Goal: Transaction & Acquisition: Purchase product/service

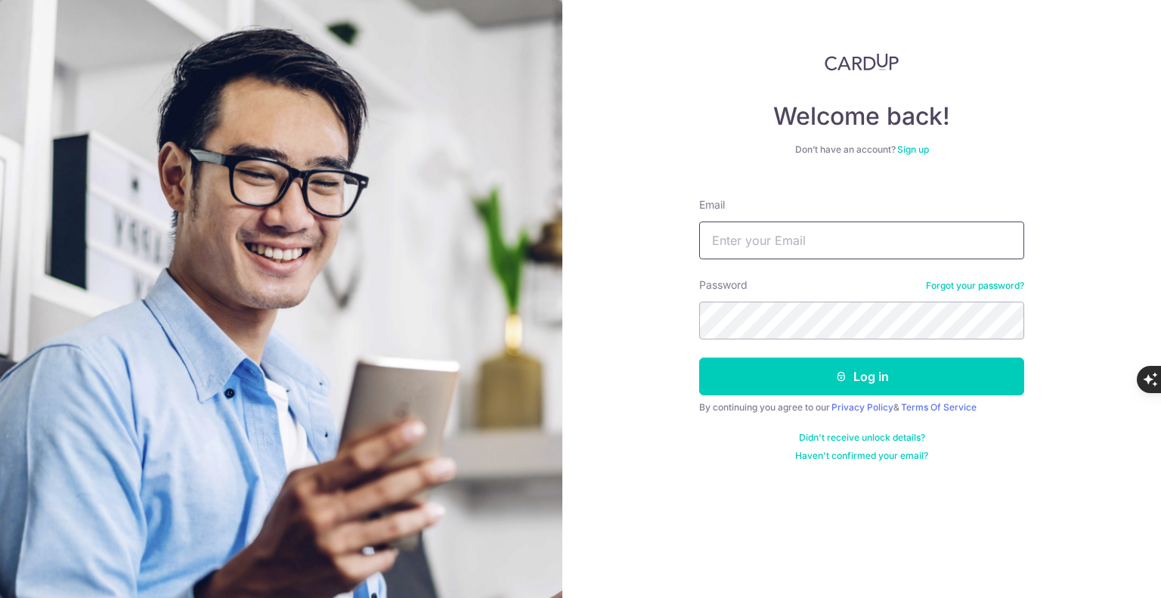
click at [887, 235] on input "Email" at bounding box center [861, 240] width 325 height 38
type input "[EMAIL_ADDRESS][DOMAIN_NAME]"
click at [837, 301] on div "Password Forgot your password?" at bounding box center [861, 308] width 325 height 62
click at [699, 357] on button "Log in" at bounding box center [861, 376] width 325 height 38
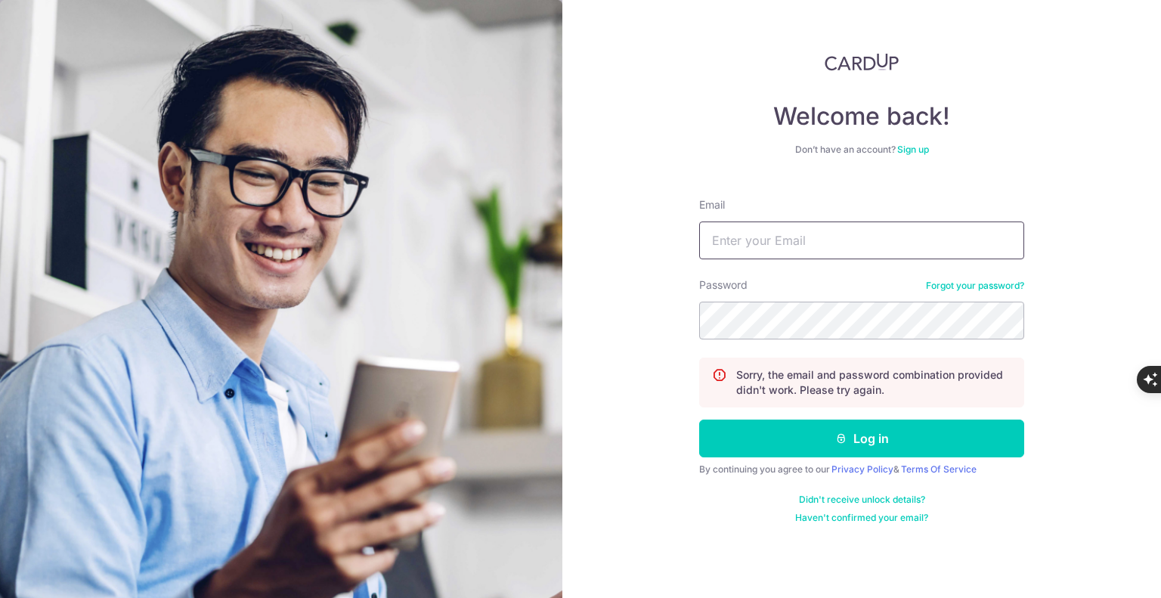
type input "[EMAIL_ADDRESS][DOMAIN_NAME]"
click at [699, 419] on button "Log in" at bounding box center [861, 438] width 325 height 38
drag, startPoint x: 0, startPoint y: 0, endPoint x: 836, endPoint y: 232, distance: 867.5
click at [836, 232] on input "Email" at bounding box center [861, 240] width 325 height 38
type input "[EMAIL_ADDRESS][DOMAIN_NAME]"
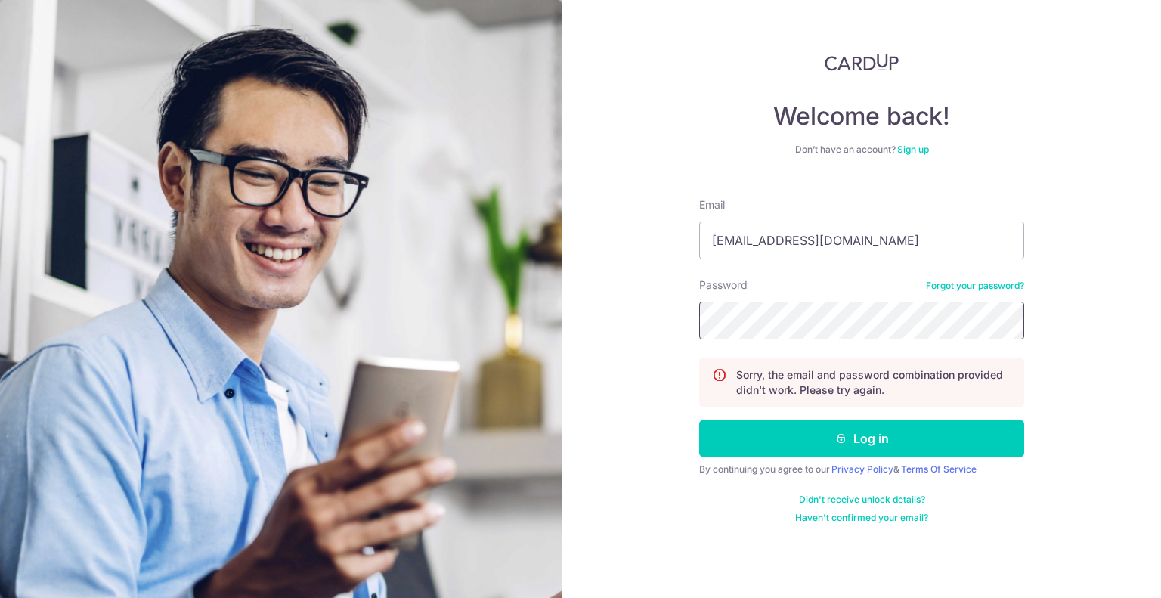
click at [699, 419] on button "Log in" at bounding box center [861, 438] width 325 height 38
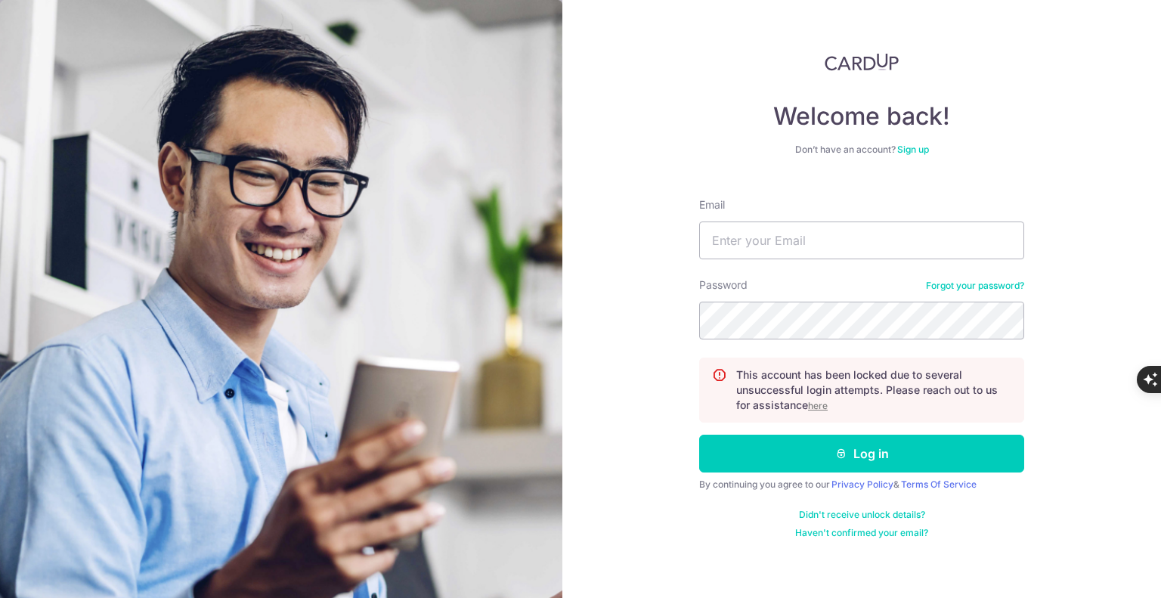
click at [818, 400] on u "here" at bounding box center [818, 405] width 20 height 11
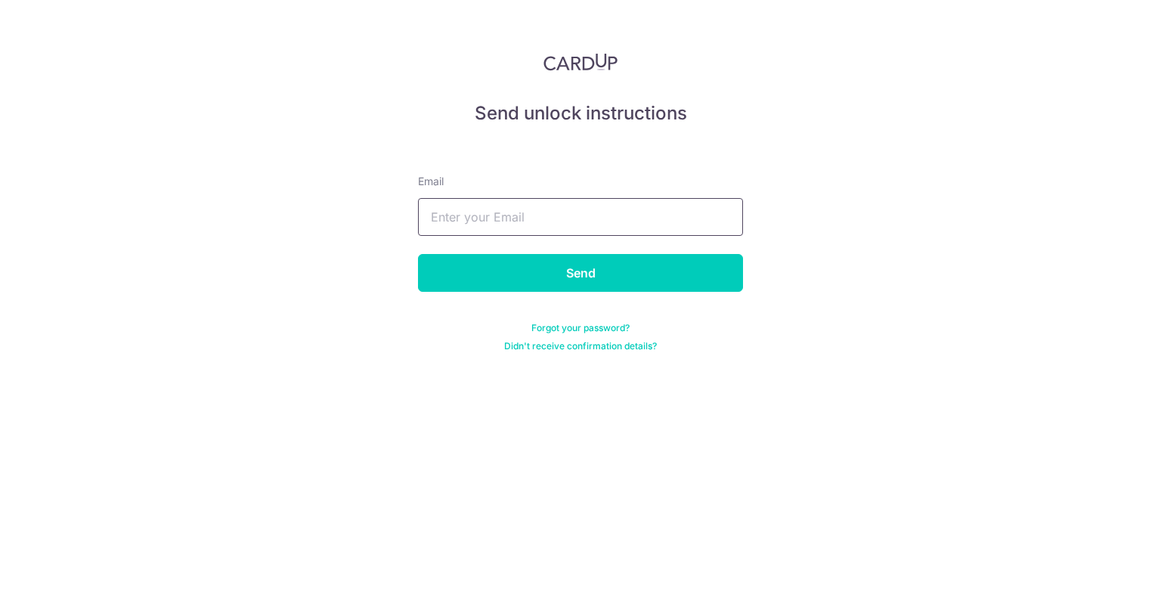
click at [598, 212] on input "text" at bounding box center [580, 217] width 325 height 38
type input "[EMAIL_ADDRESS][DOMAIN_NAME]"
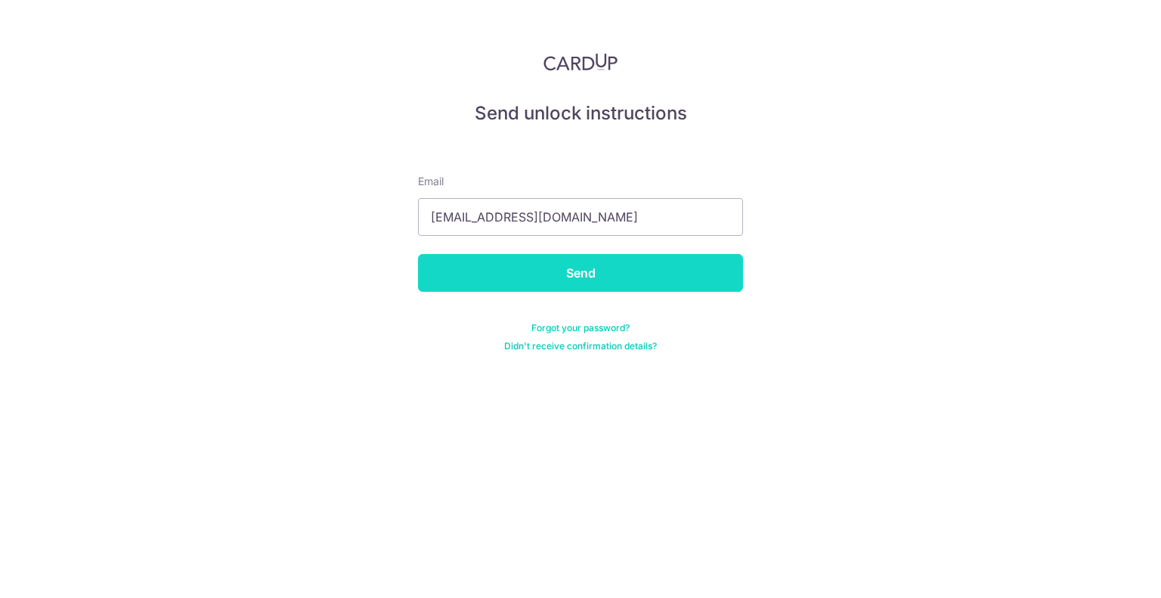
click at [526, 280] on input "Send" at bounding box center [580, 273] width 325 height 38
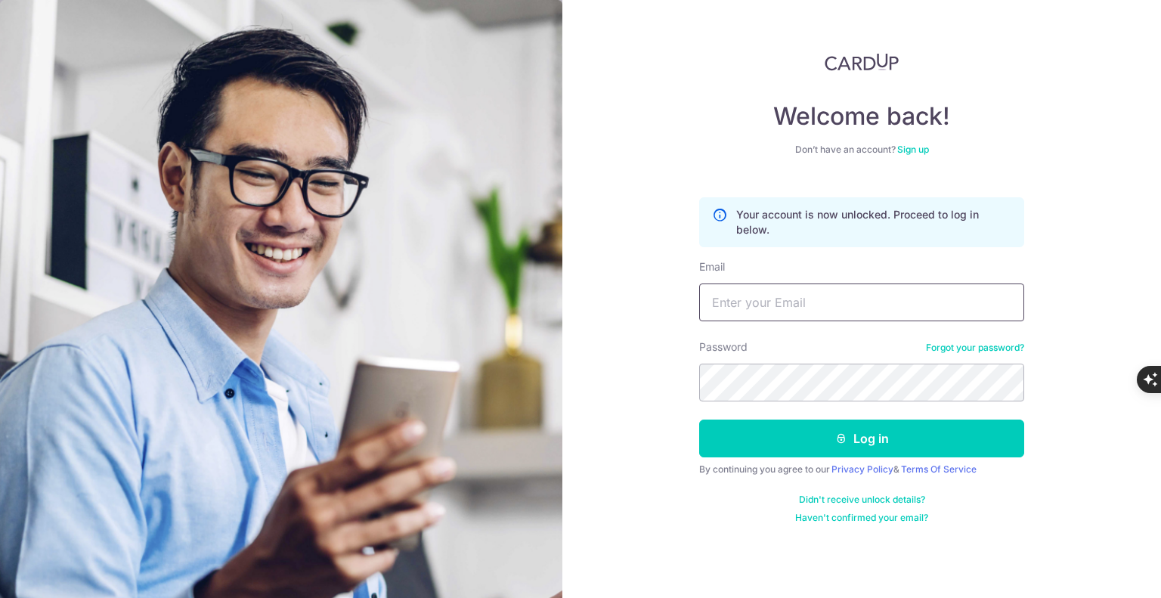
type input "waikitchong@gmail.com"
click at [961, 345] on link "Forgot your password?" at bounding box center [975, 348] width 98 height 12
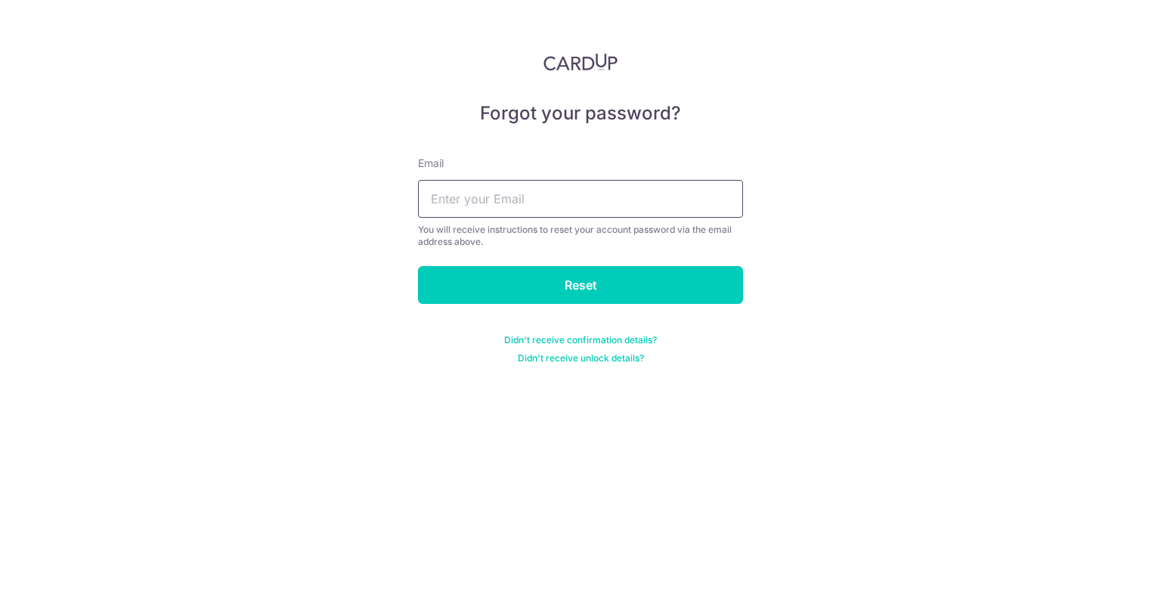
click at [671, 217] on input "text" at bounding box center [580, 199] width 325 height 38
type input "waikitchong@gmail.com"
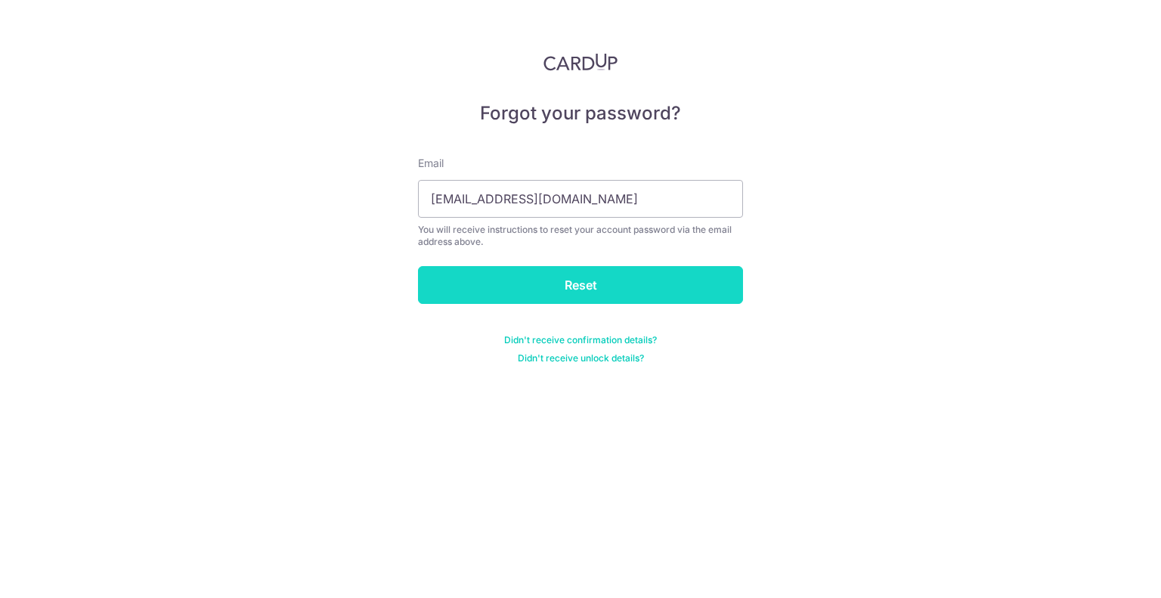
click at [586, 275] on input "Reset" at bounding box center [580, 285] width 325 height 38
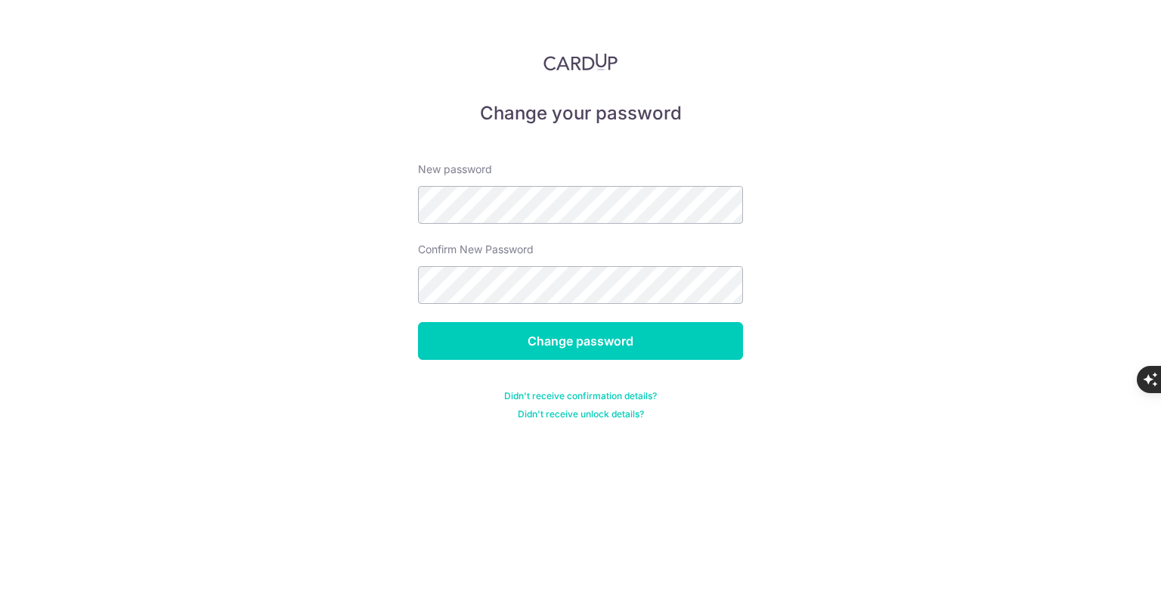
click at [535, 322] on div "Change password" at bounding box center [580, 341] width 343 height 38
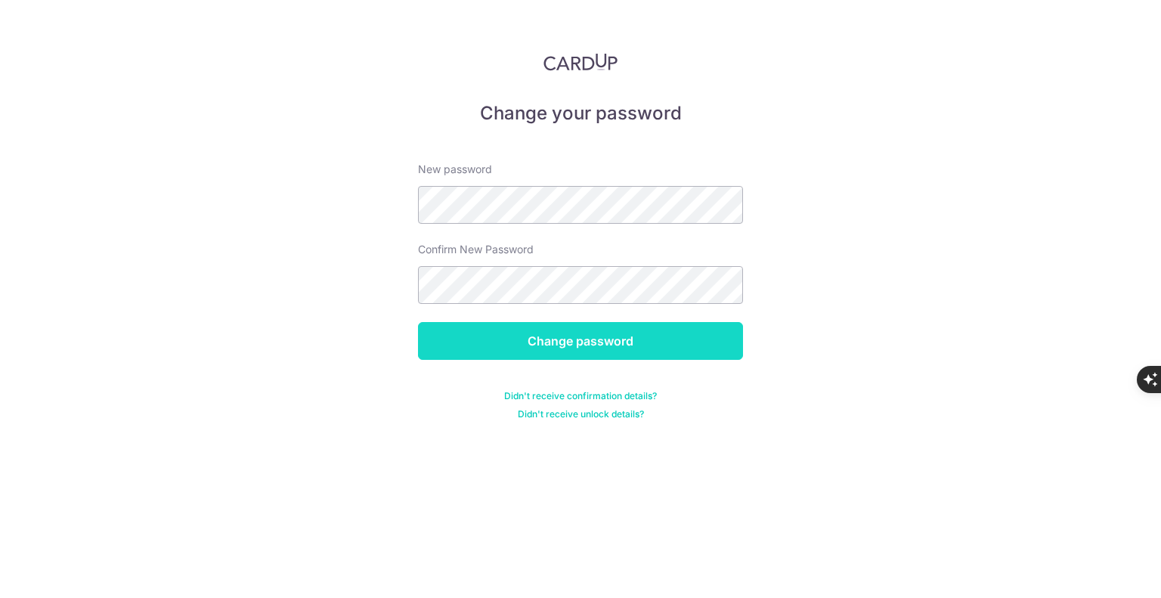
click at [536, 341] on input "Change password" at bounding box center [580, 341] width 325 height 38
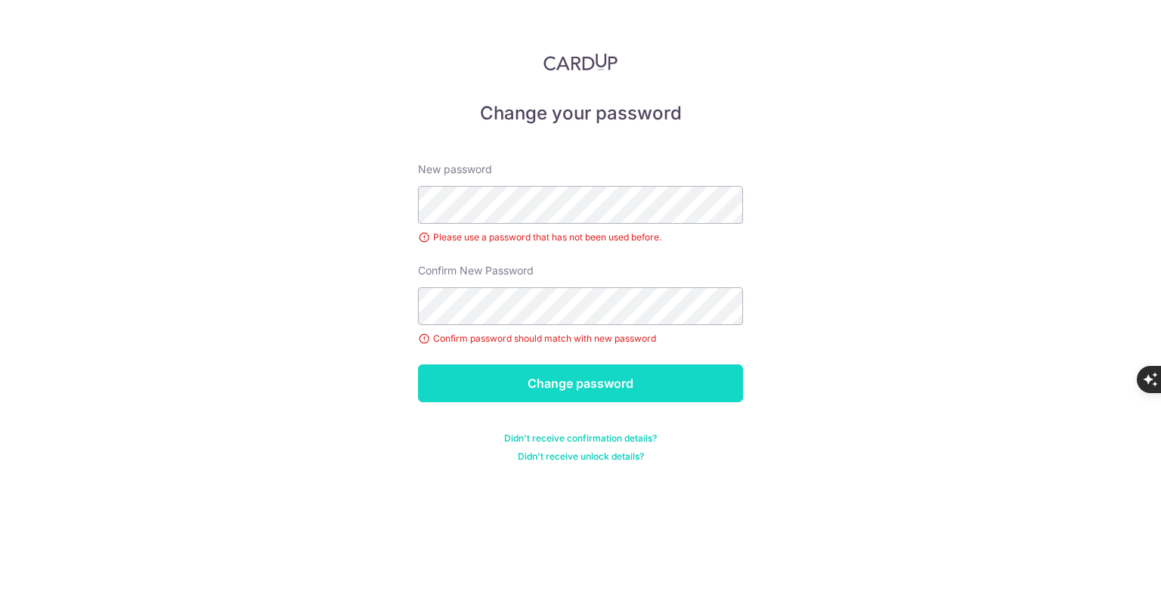
click at [549, 372] on input "Change password" at bounding box center [580, 383] width 325 height 38
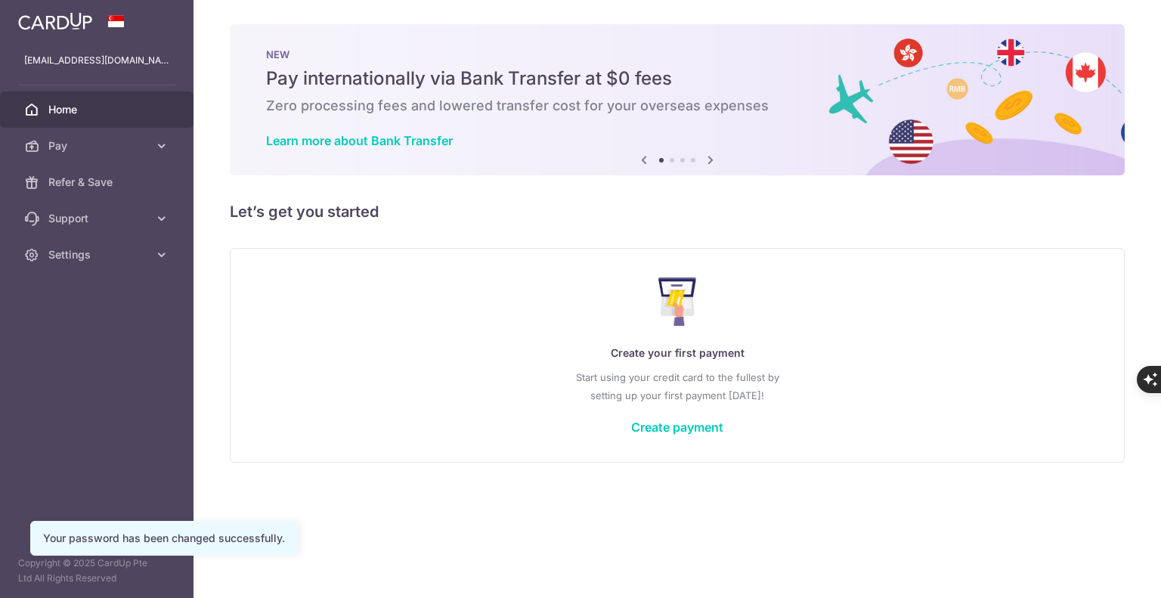
click at [85, 151] on span "Pay" at bounding box center [98, 145] width 100 height 15
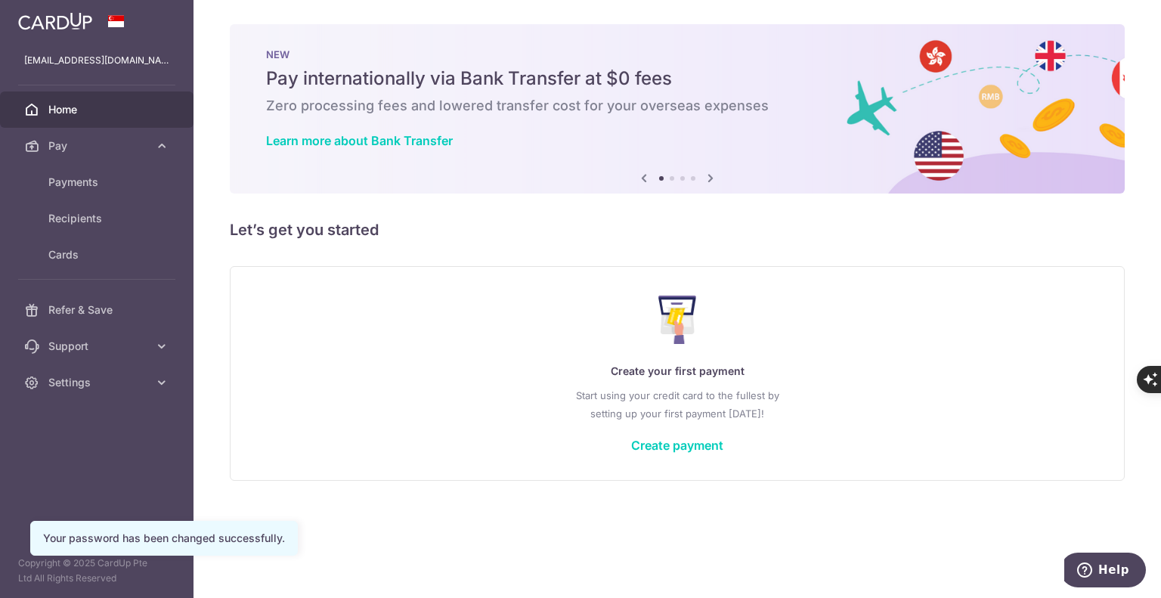
click at [565, 173] on body "waikitchong@gmail.com Home Pay Payments Recipients Cards Refer & Save Support F…" at bounding box center [580, 299] width 1161 height 598
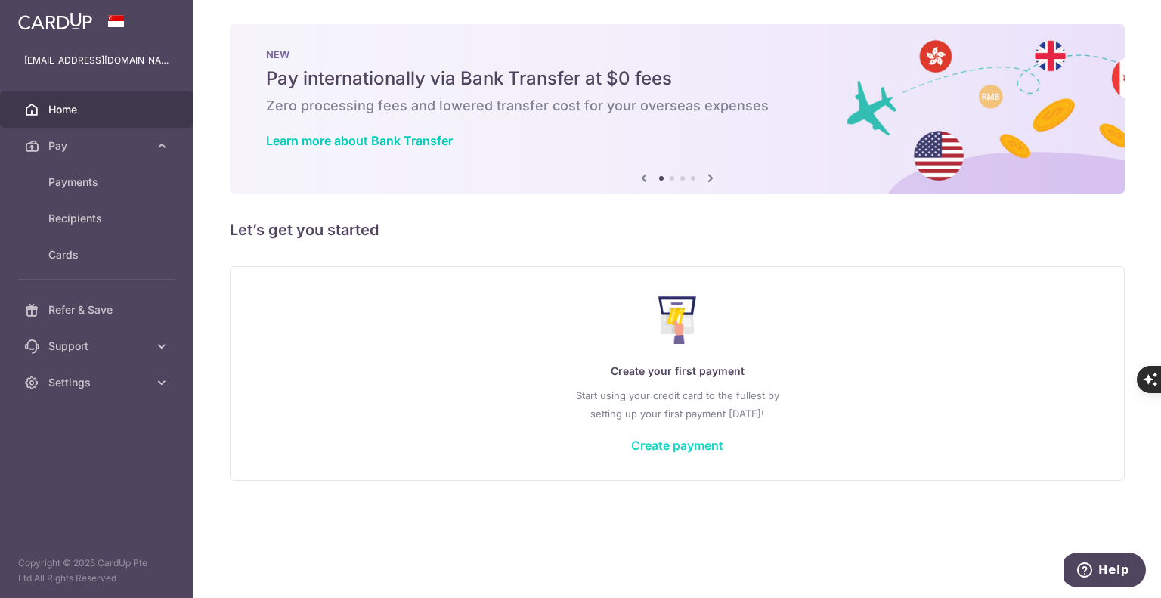
click at [695, 442] on link "Create payment" at bounding box center [677, 445] width 92 height 15
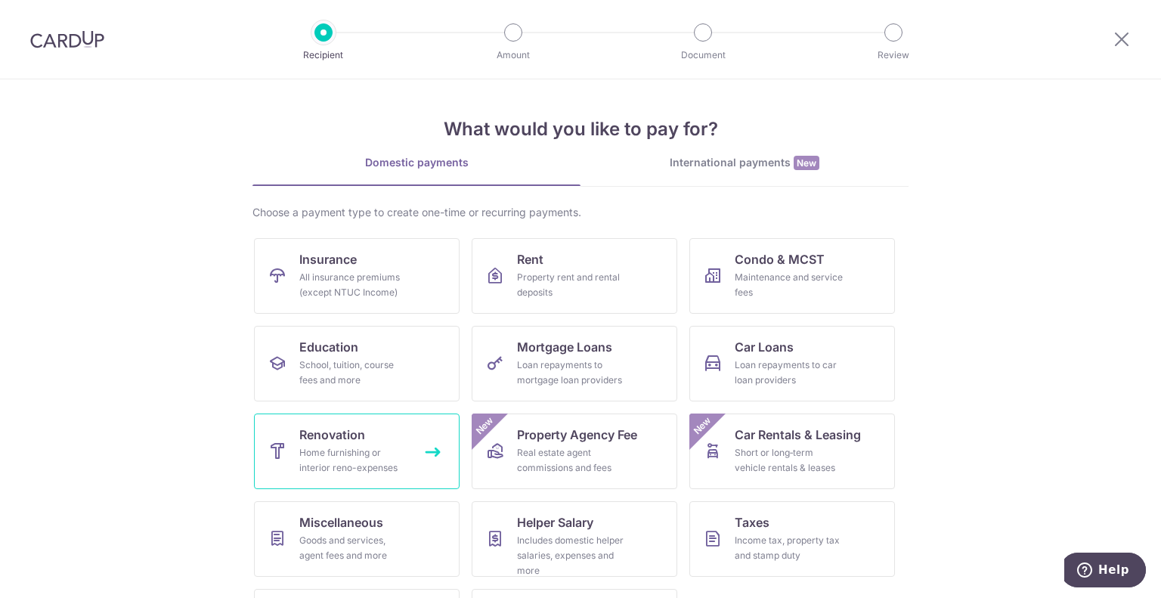
click at [390, 474] on link "Renovation Home furnishing or interior reno-expenses" at bounding box center [357, 451] width 206 height 76
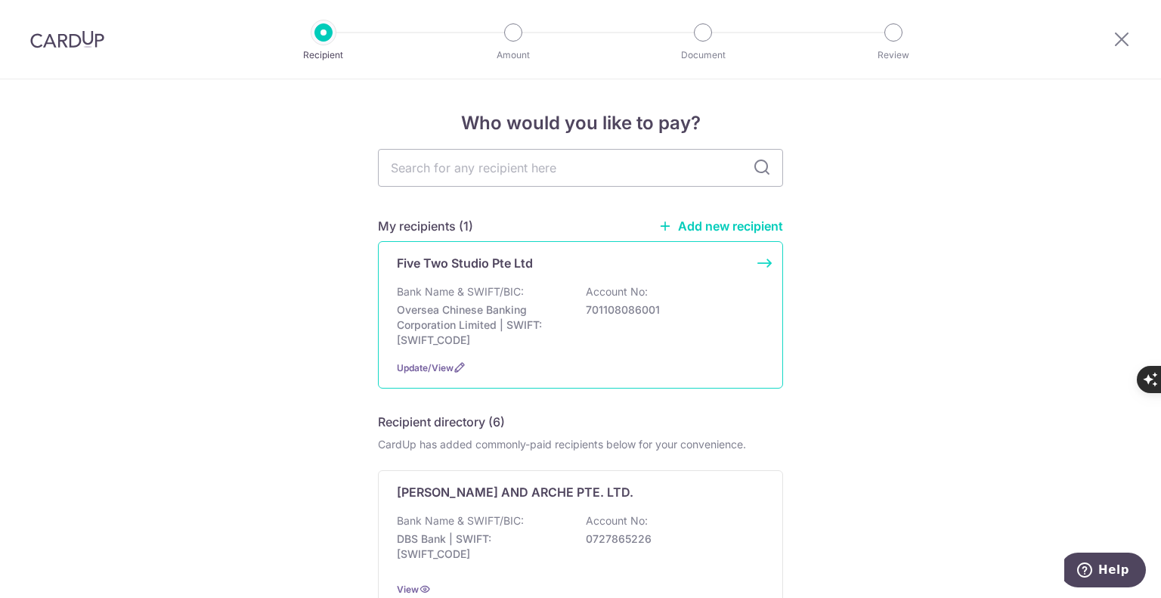
click at [686, 271] on div "Five Two Studio Pte Ltd" at bounding box center [571, 263] width 349 height 18
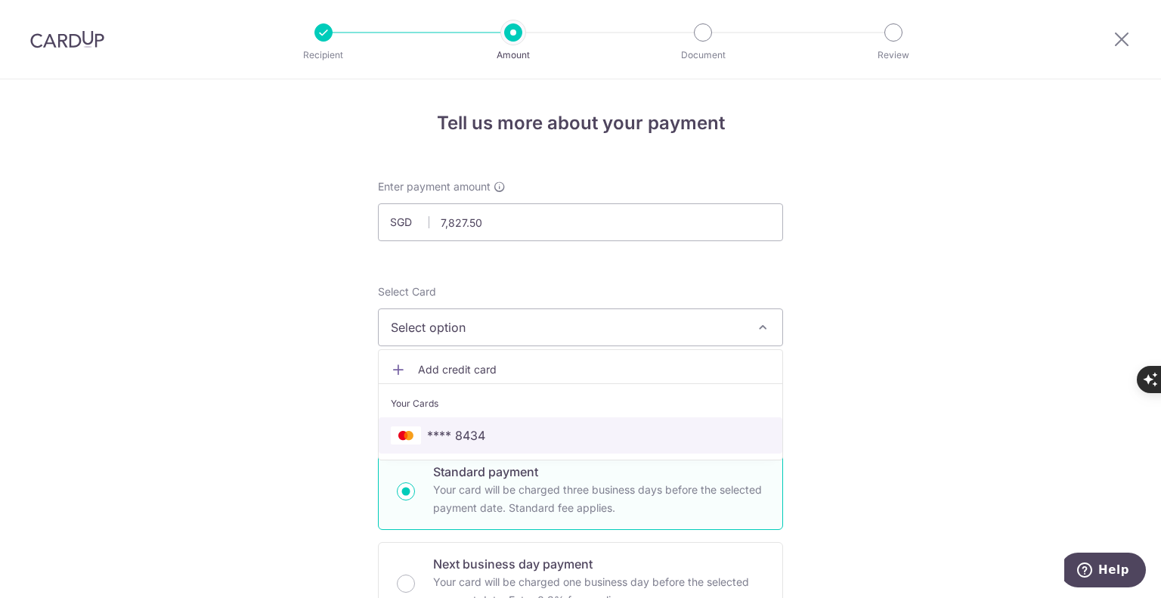
click at [497, 447] on link "**** 8434" at bounding box center [581, 435] width 404 height 36
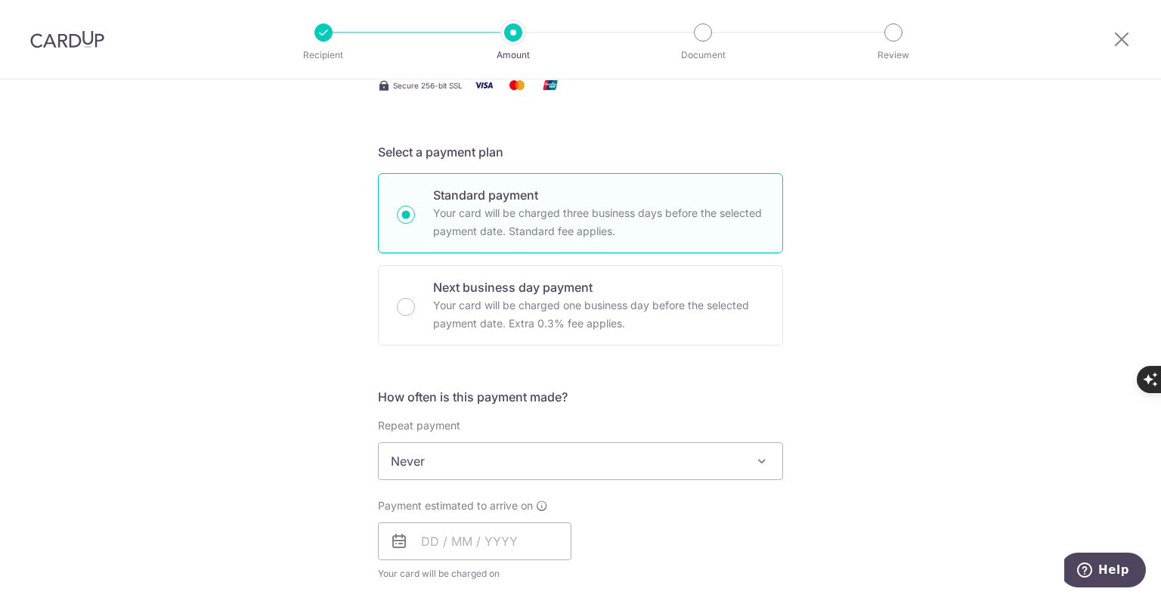
scroll to position [554, 0]
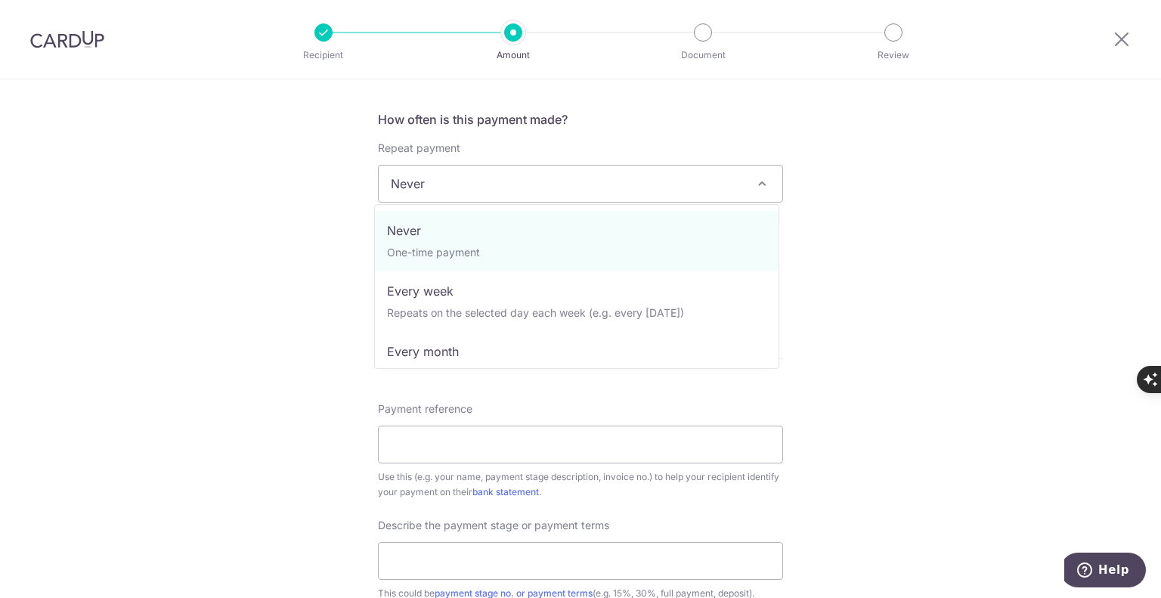
click at [407, 196] on span "Never" at bounding box center [581, 184] width 404 height 36
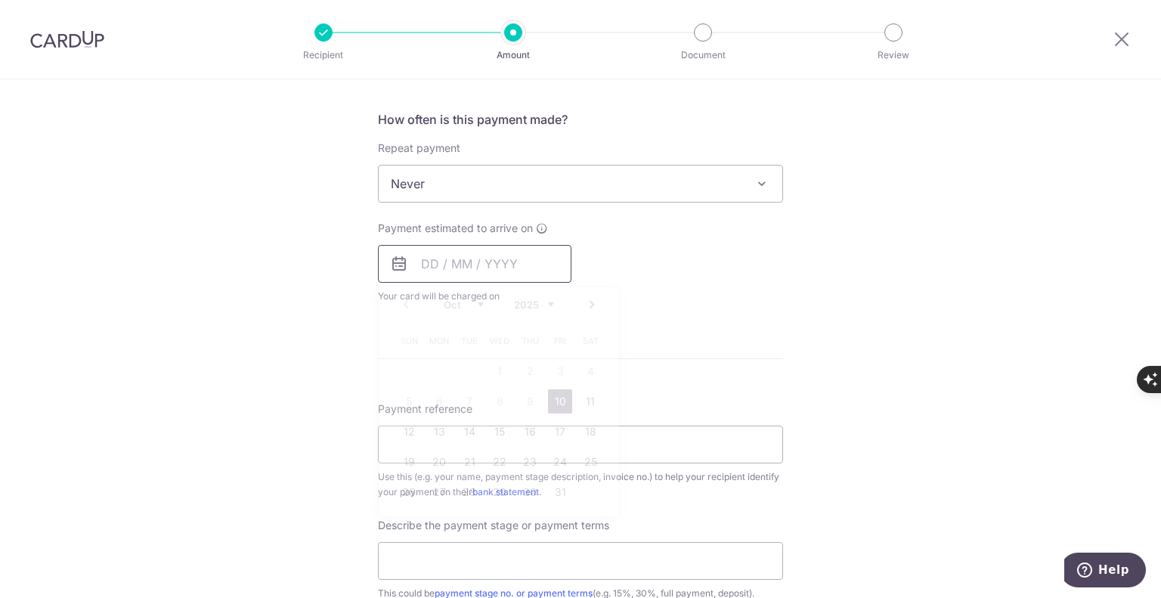
click at [429, 264] on input "text" at bounding box center [474, 264] width 193 height 38
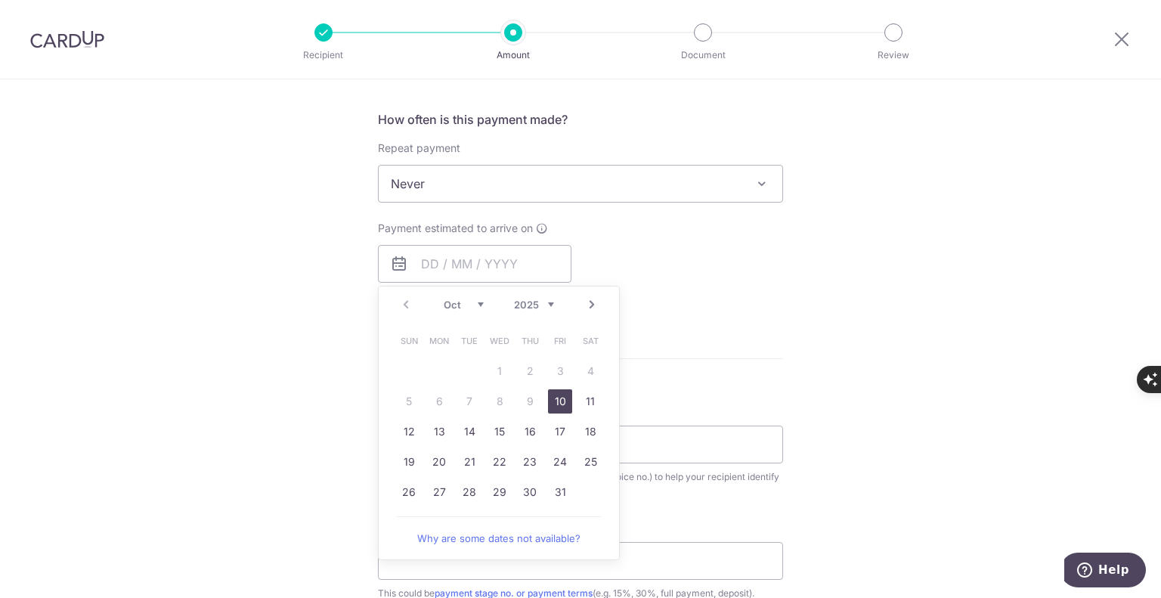
click at [548, 401] on link "10" at bounding box center [560, 401] width 24 height 24
type input "[DATE]"
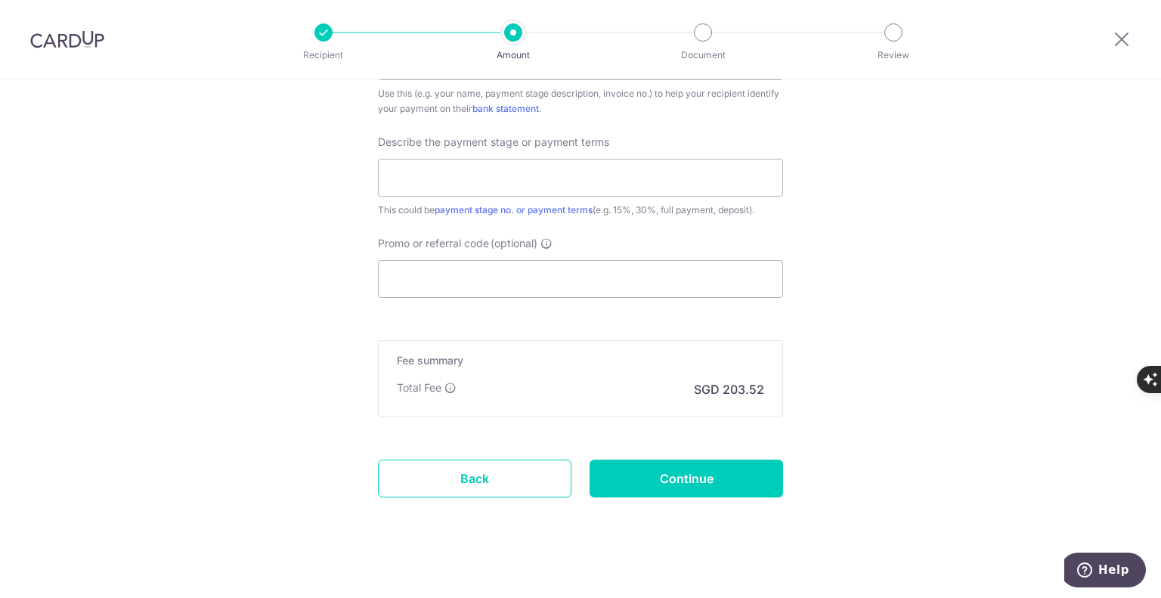
scroll to position [1010, 0]
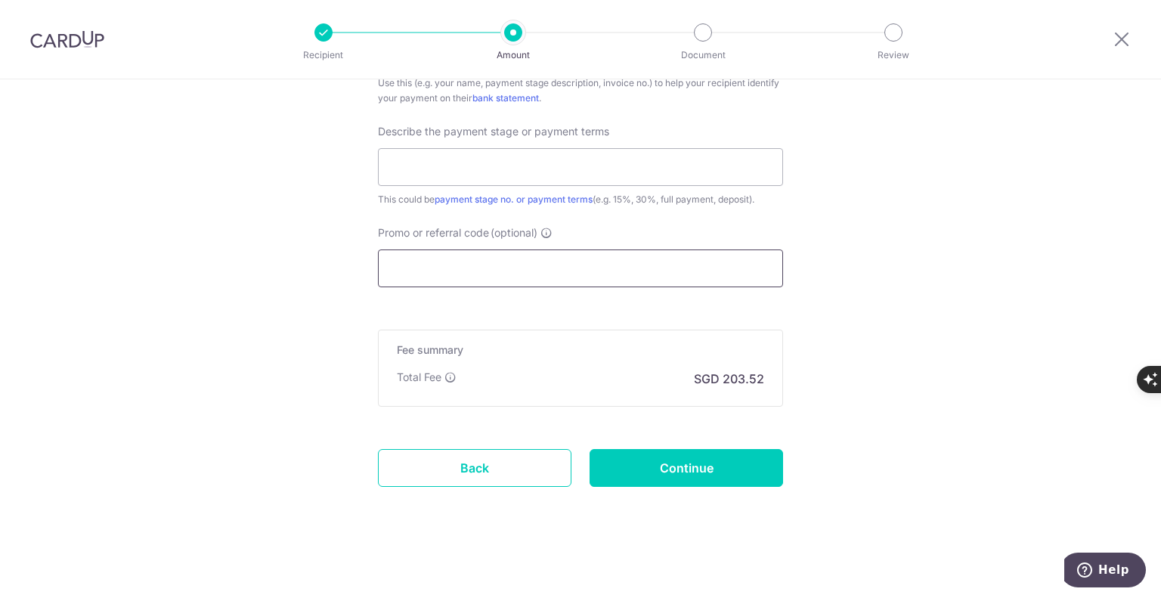
click at [509, 256] on input "Promo or referral code (optional)" at bounding box center [580, 268] width 405 height 38
paste input "RENO25ONE"
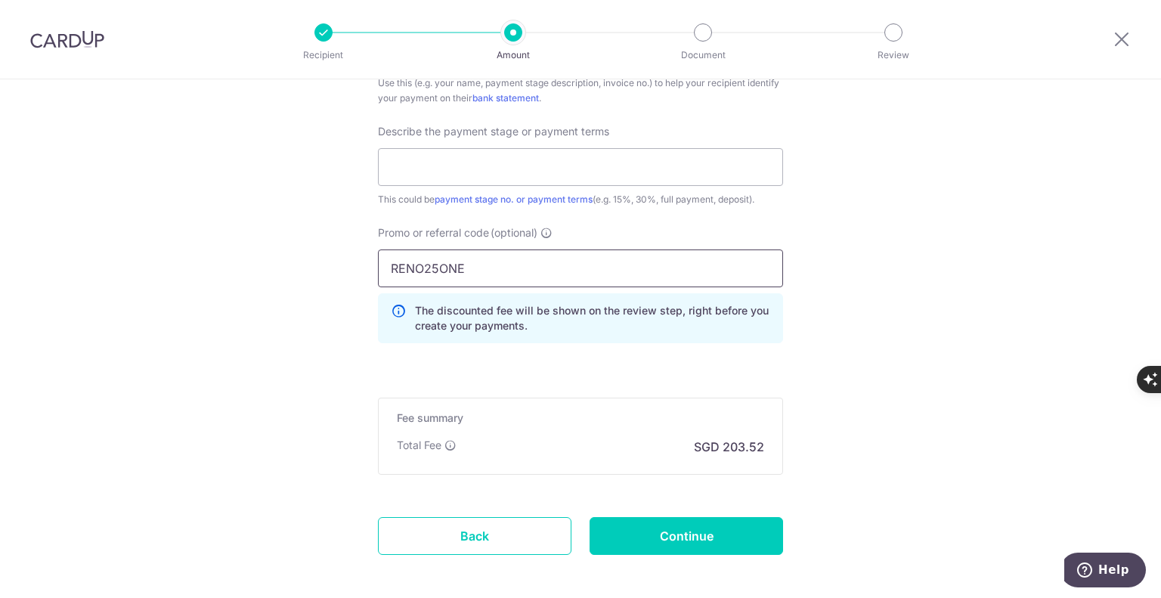
scroll to position [732, 0]
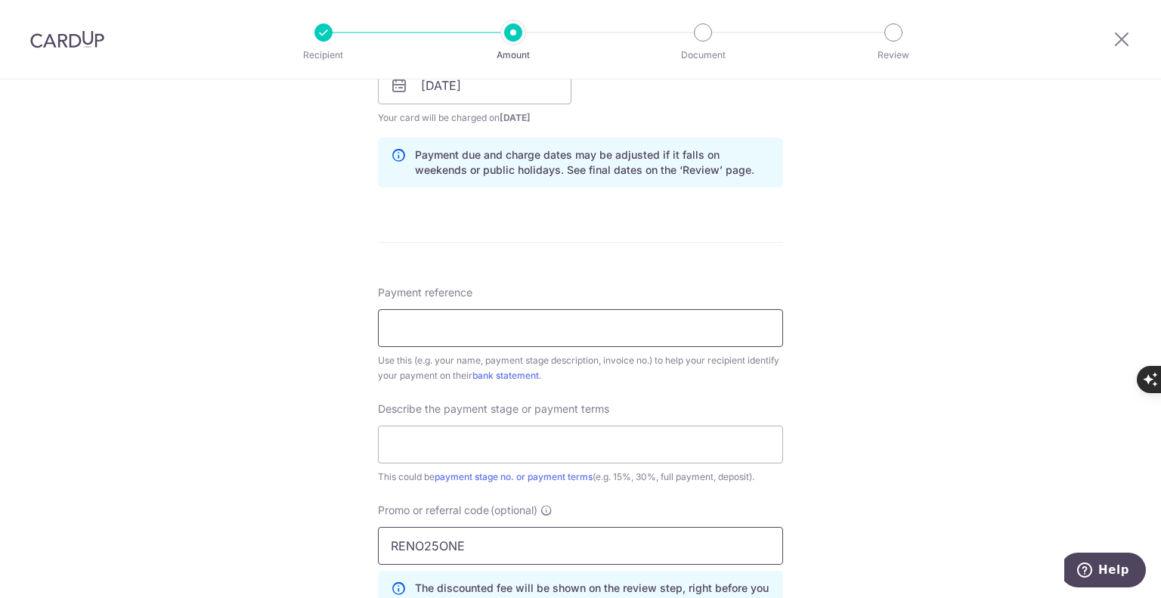
type input "RENO25ONE"
click at [531, 333] on input "Payment reference" at bounding box center [580, 328] width 405 height 38
type input "01 25-PSKC - QN008"
click at [511, 460] on input "text" at bounding box center [580, 444] width 405 height 38
type input "10% deposit upon comfirmation"
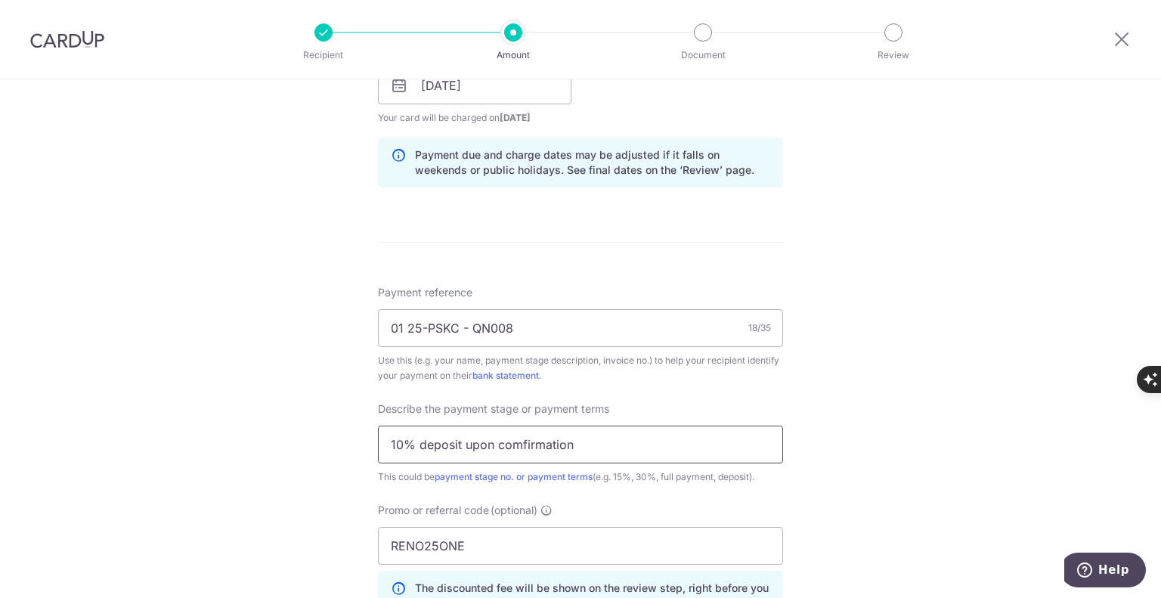
scroll to position [1010, 0]
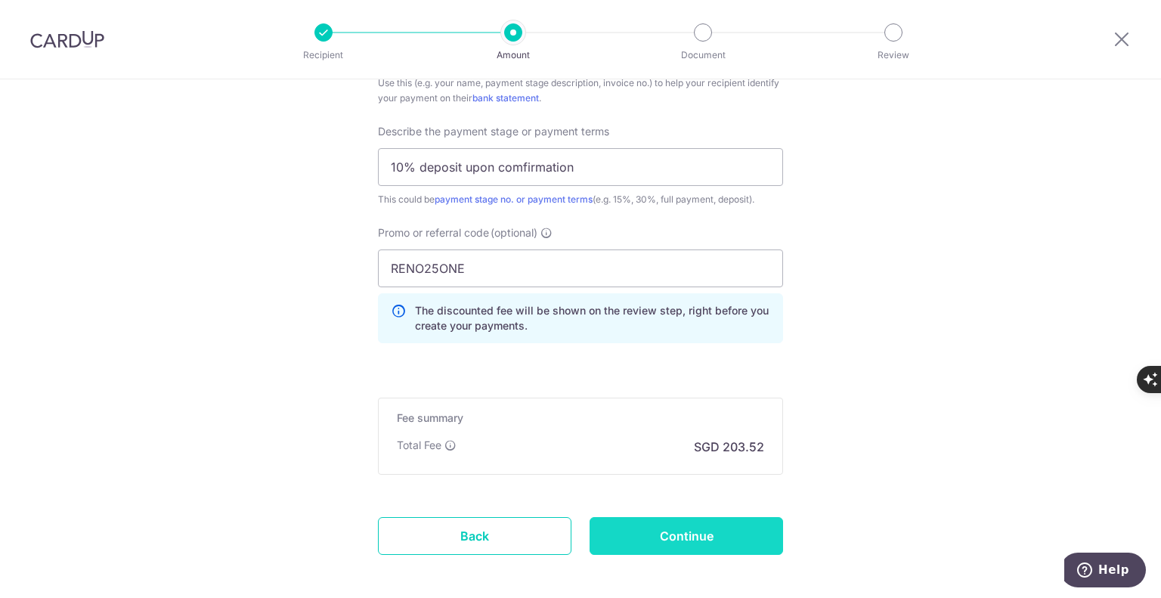
click at [686, 542] on input "Continue" at bounding box center [685, 536] width 193 height 38
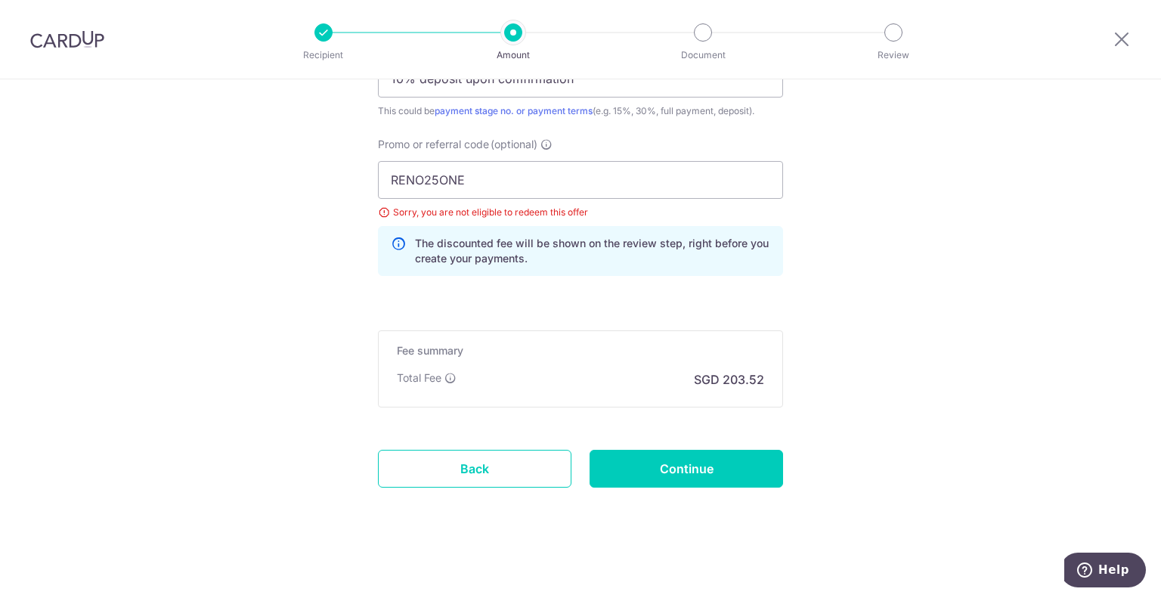
click at [380, 208] on div "Sorry, you are not eligible to redeem this offer" at bounding box center [580, 212] width 405 height 15
